Goal: Information Seeking & Learning: Learn about a topic

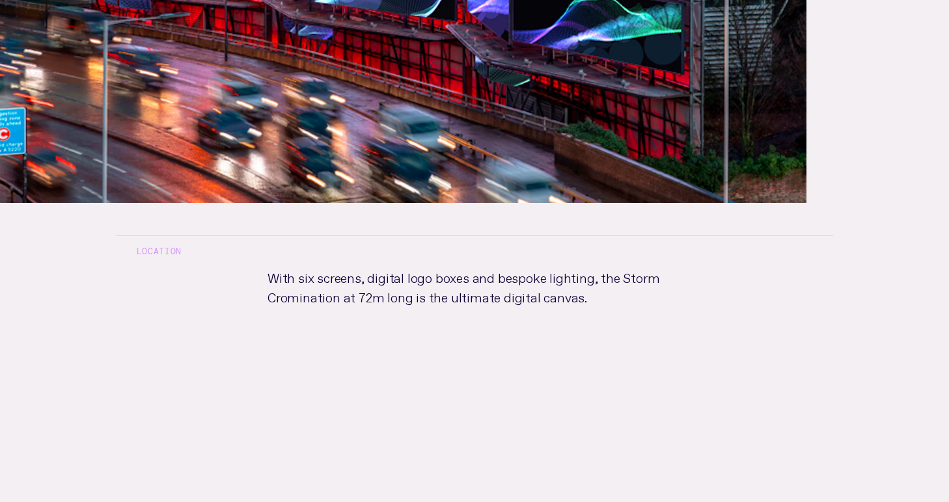
scroll to position [519, 0]
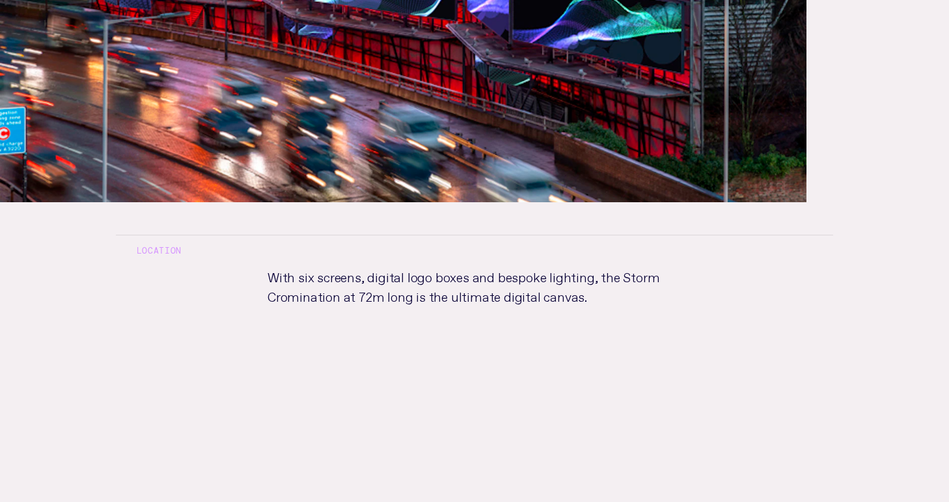
click at [392, 286] on p "With six screens, digital logo boxes and bespoke lighting, the Storm Crominatio…" at bounding box center [474, 328] width 455 height 124
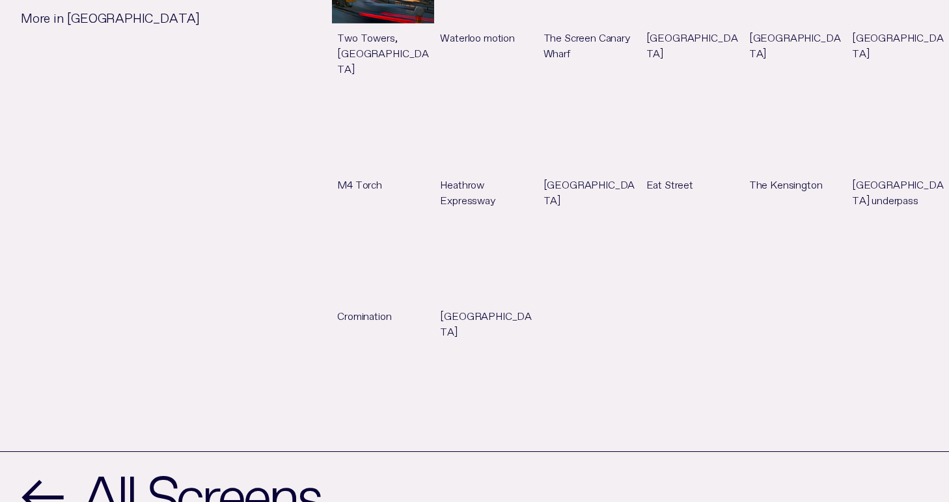
scroll to position [1487, 0]
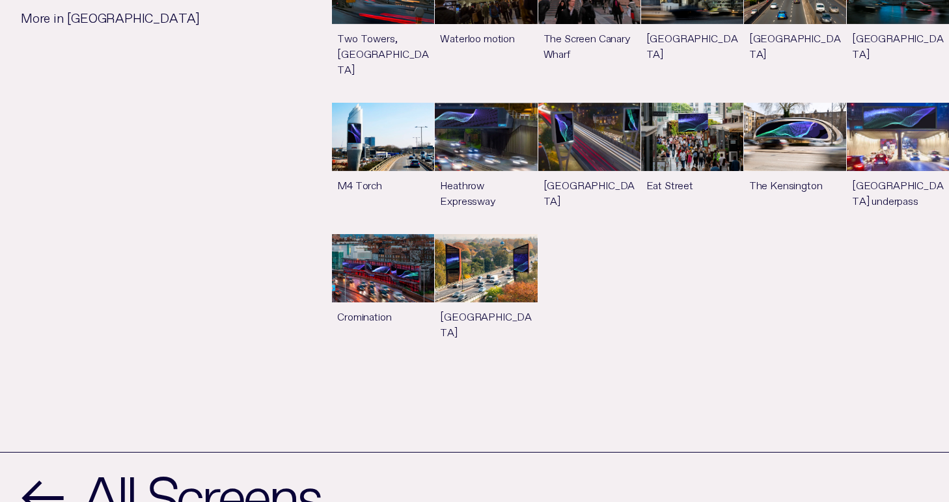
click at [380, 236] on link "See more" at bounding box center [383, 299] width 102 height 131
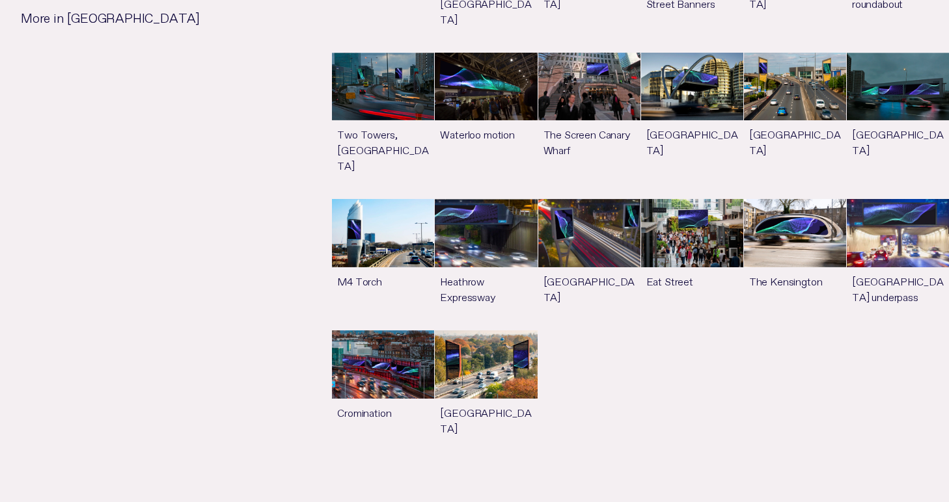
scroll to position [1392, 0]
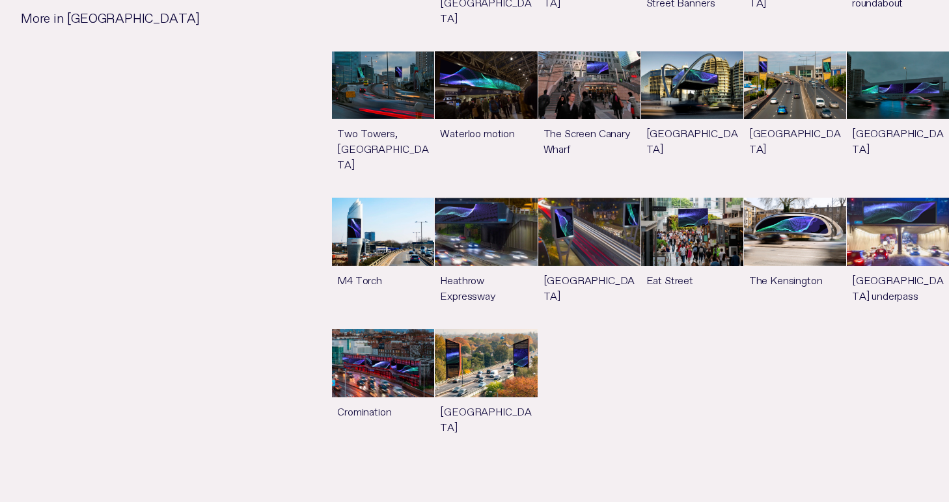
click at [401, 329] on link "See more" at bounding box center [383, 394] width 102 height 131
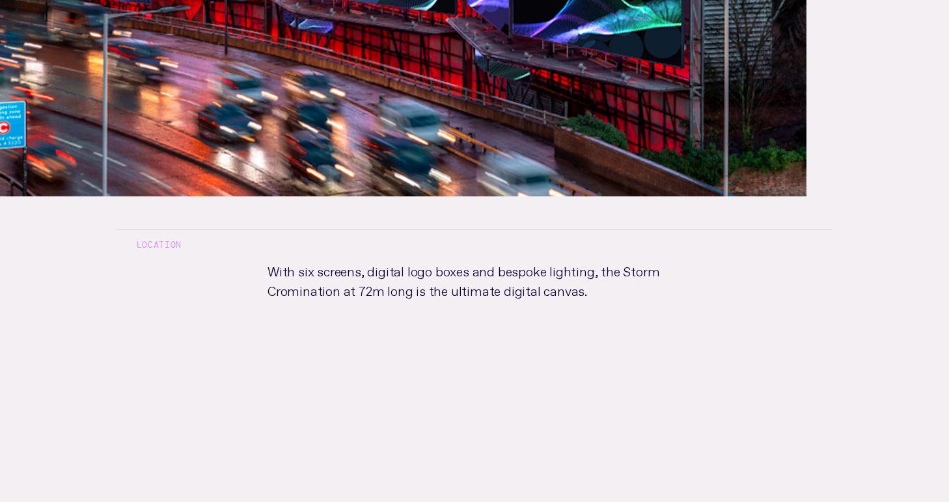
scroll to position [524, 0]
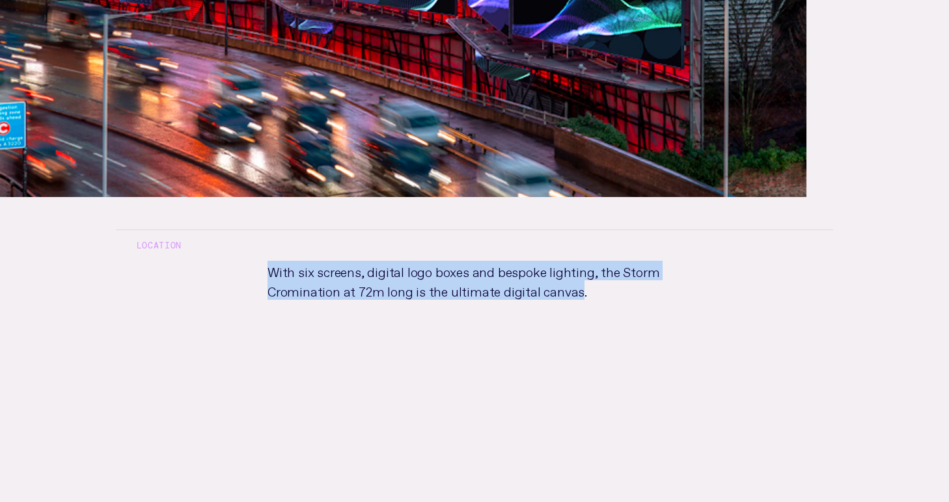
drag, startPoint x: 570, startPoint y: 290, endPoint x: 247, endPoint y: 261, distance: 324.7
click at [247, 261] on p "With six screens, digital logo boxes and bespoke lighting, the Storm Crominatio…" at bounding box center [474, 323] width 455 height 124
copy p "With six screens, digital logo boxes and bespoke lighting, the Storm Crominatio…"
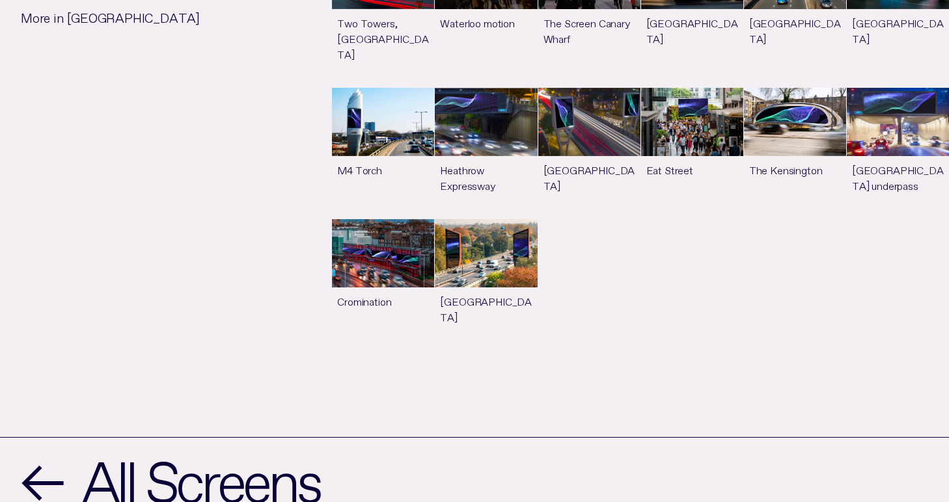
scroll to position [1502, 0]
click at [399, 221] on link "See more" at bounding box center [383, 284] width 102 height 131
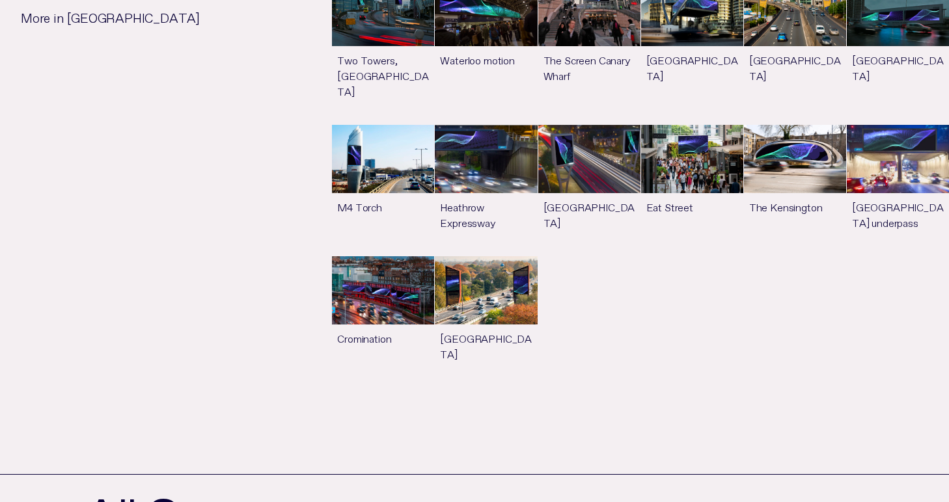
scroll to position [1464, 0]
click at [386, 260] on link "See more" at bounding box center [383, 321] width 102 height 131
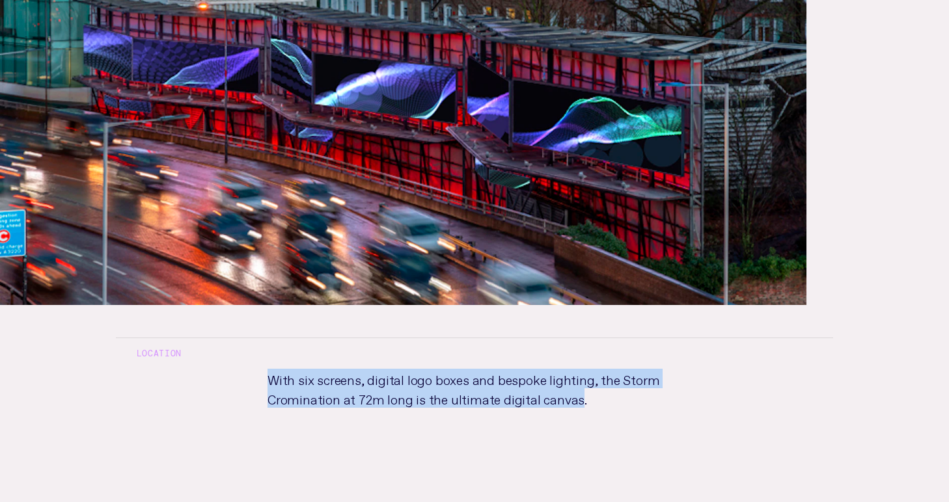
scroll to position [417, 0]
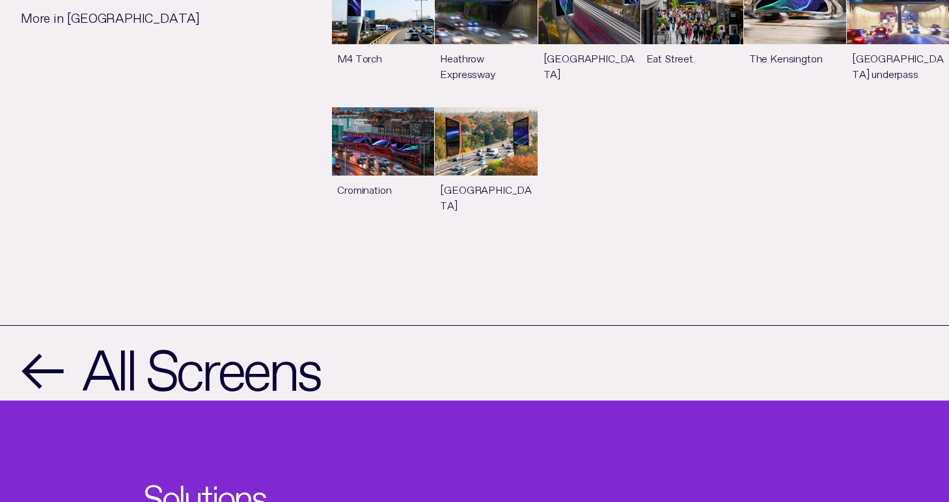
scroll to position [1614, 0]
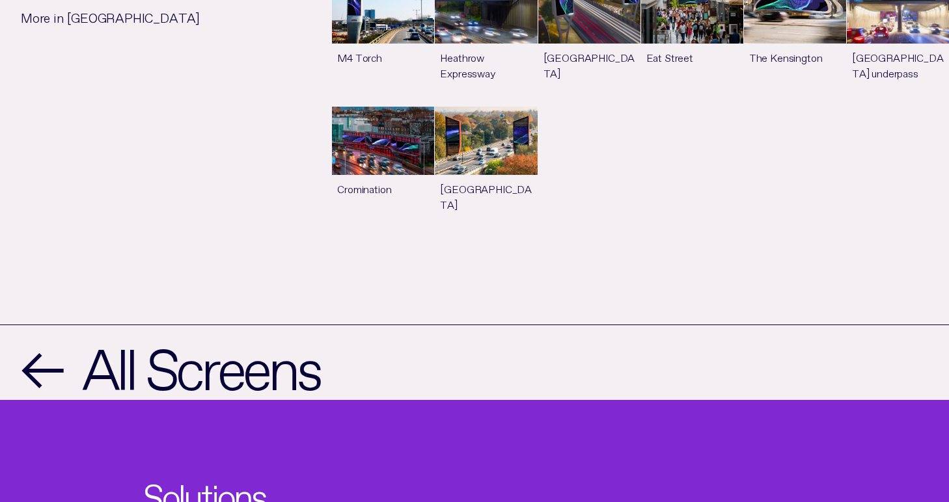
click at [372, 118] on link "See more" at bounding box center [383, 172] width 102 height 131
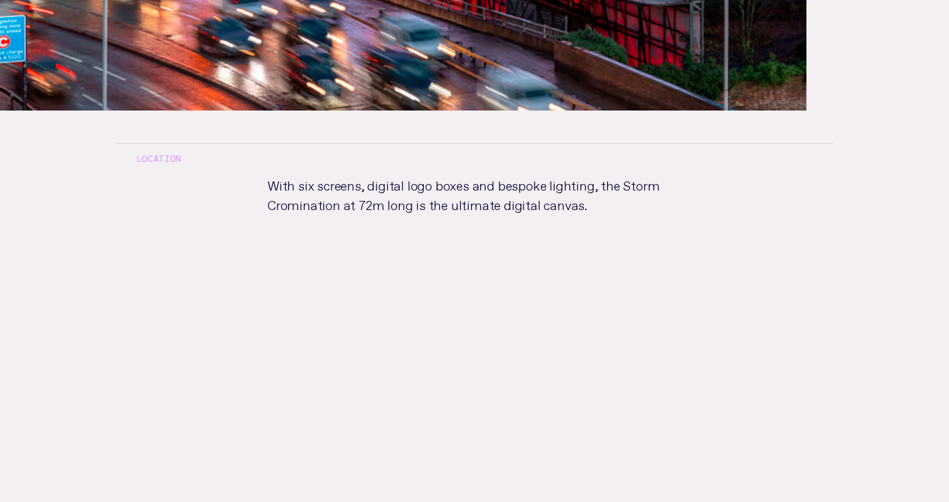
scroll to position [612, 0]
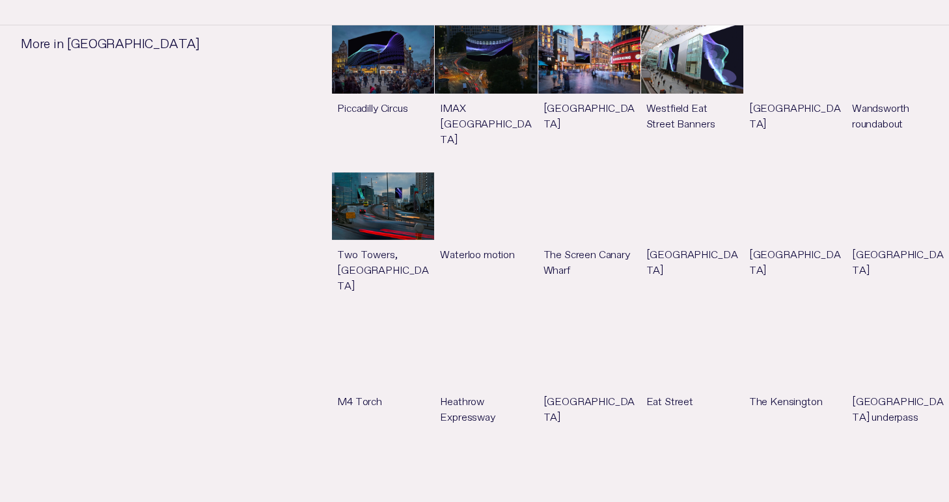
scroll to position [1271, 0]
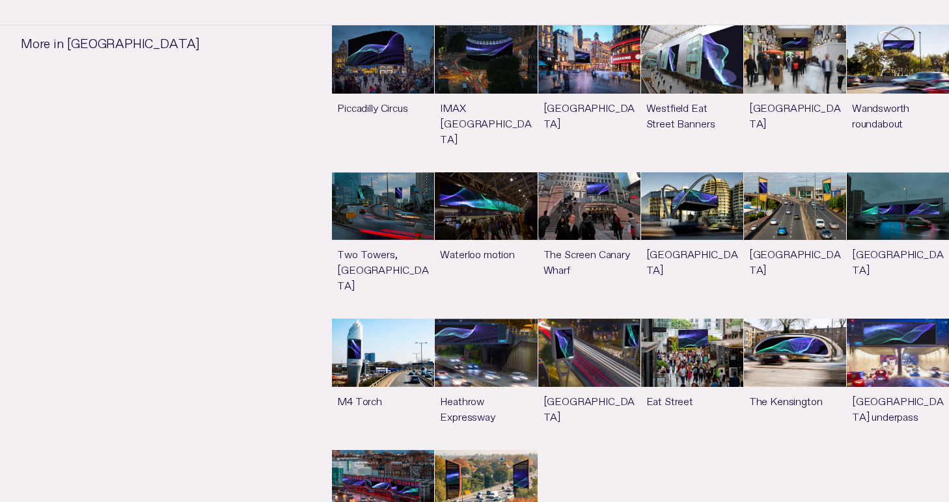
click at [380, 66] on link "See more" at bounding box center [383, 98] width 102 height 146
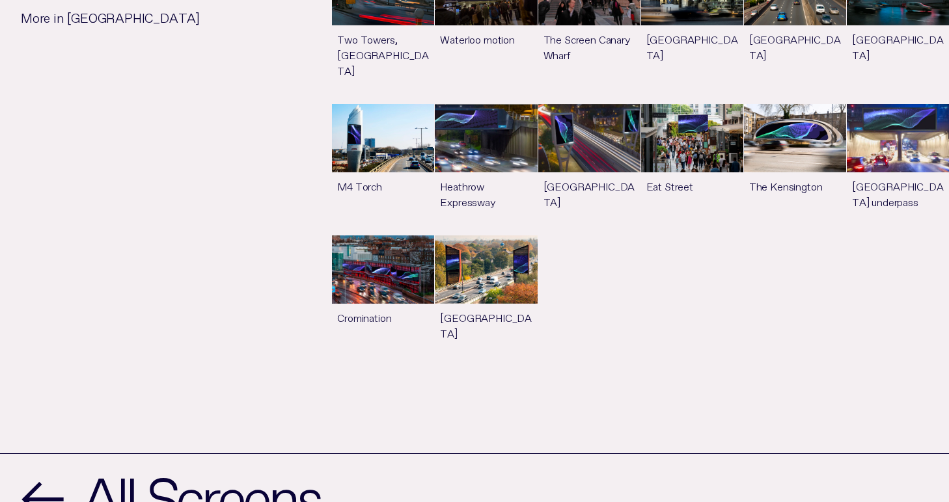
scroll to position [1420, 0]
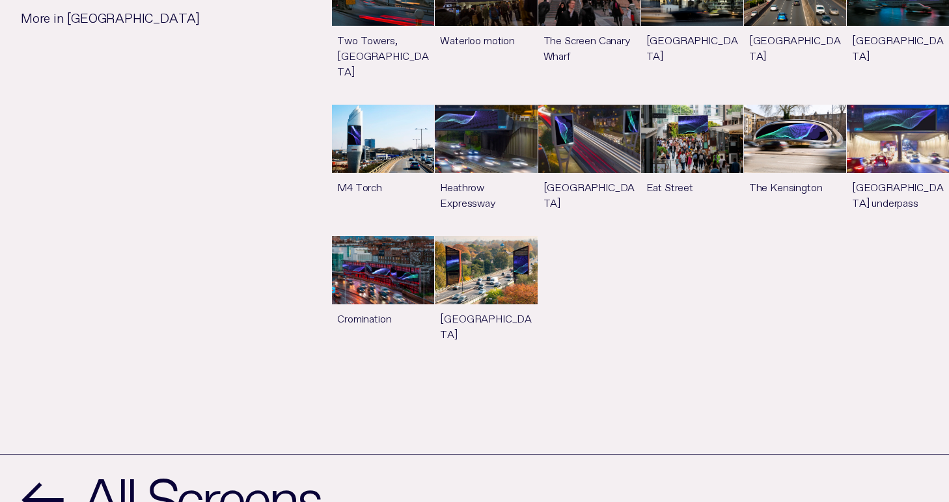
click at [370, 236] on link "See more" at bounding box center [383, 301] width 102 height 131
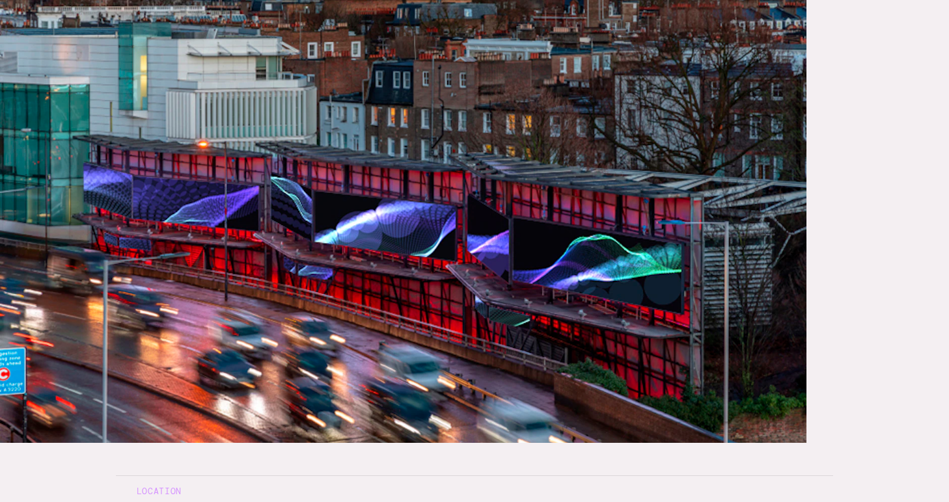
scroll to position [278, 0]
